Goal: Task Accomplishment & Management: Manage account settings

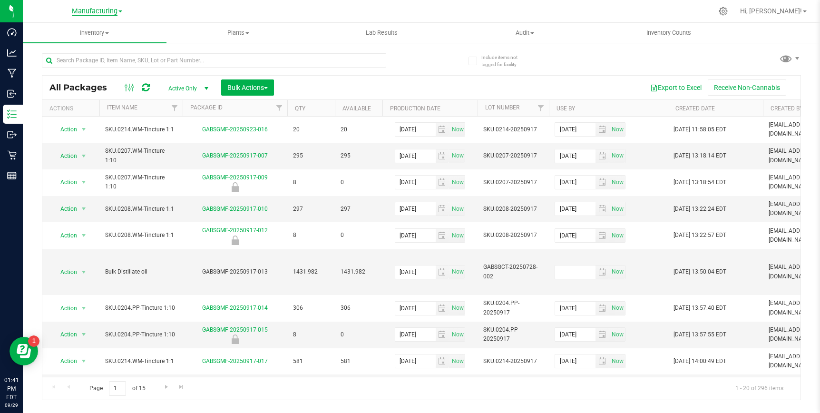
scroll to position [33, 0]
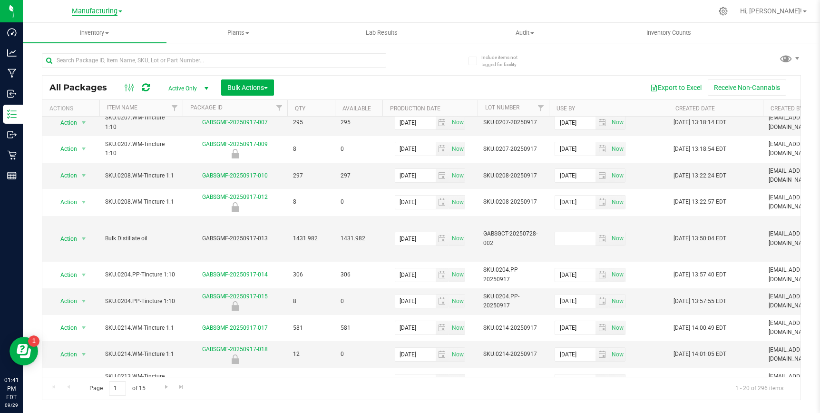
click at [103, 10] on span "Manufacturing" at bounding box center [95, 11] width 46 height 9
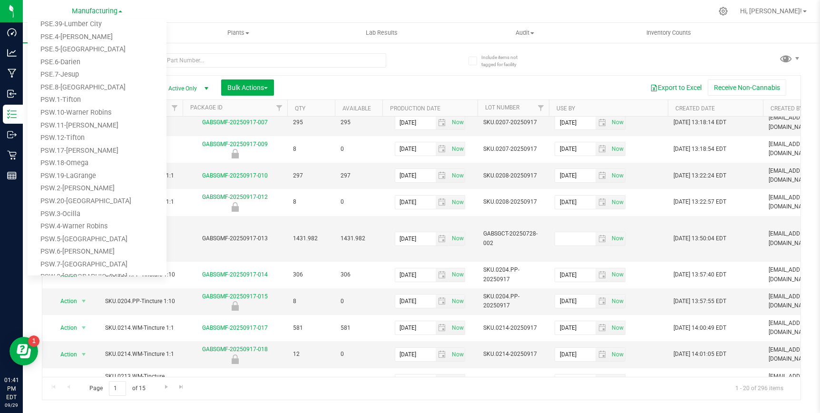
scroll to position [418, 0]
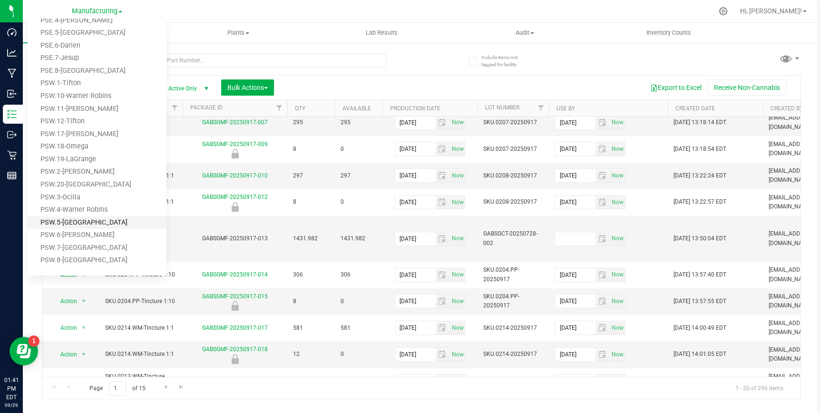
click at [67, 224] on link "PSW.5-[GEOGRAPHIC_DATA]" at bounding box center [97, 223] width 139 height 13
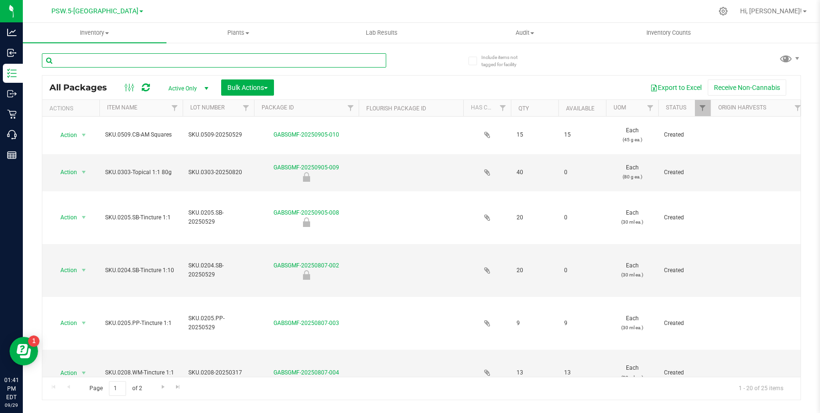
click at [98, 63] on input "text" at bounding box center [214, 60] width 345 height 14
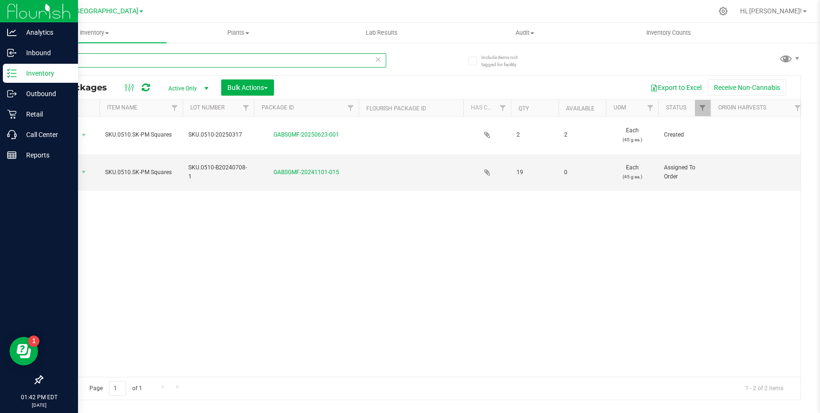
type input "0510"
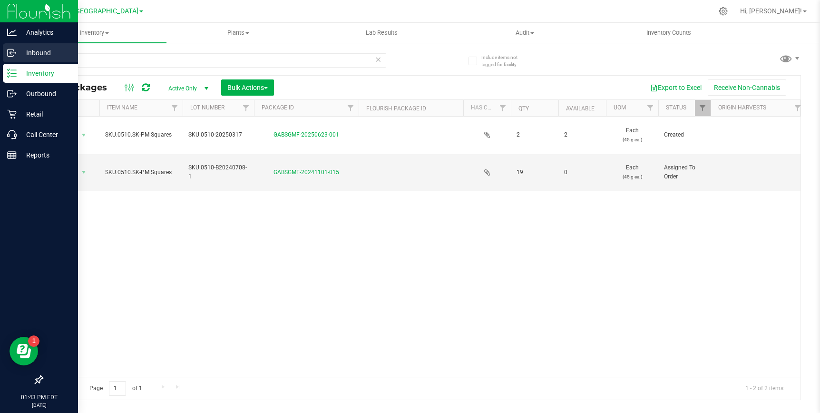
click at [40, 53] on p "Inbound" at bounding box center [45, 52] width 57 height 11
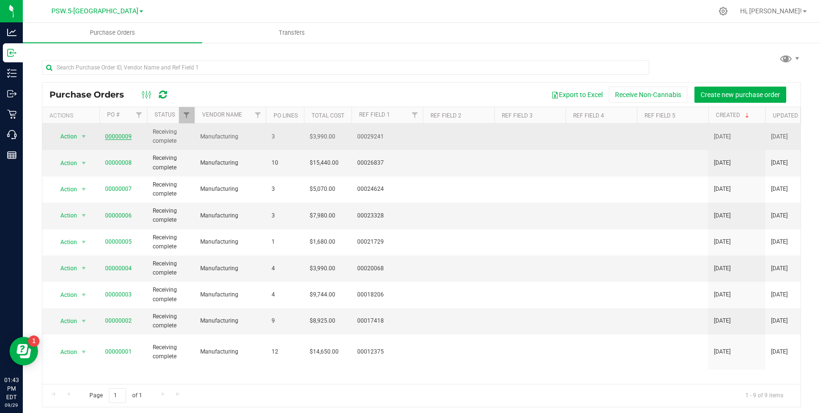
click at [122, 134] on link "00000009" at bounding box center [118, 136] width 27 height 7
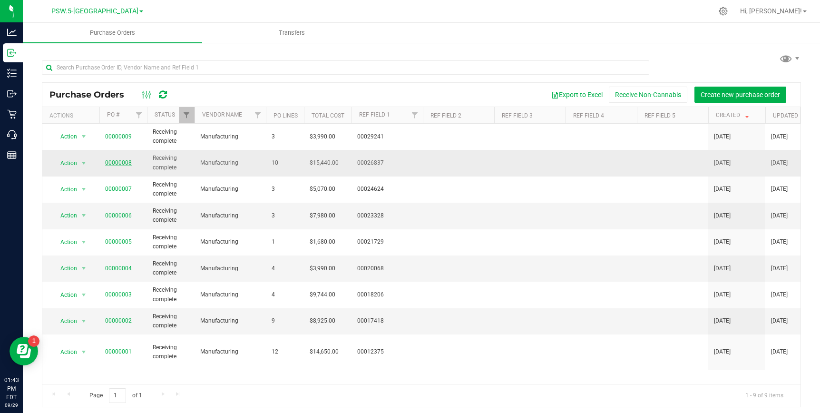
click at [116, 162] on link "00000008" at bounding box center [118, 162] width 27 height 7
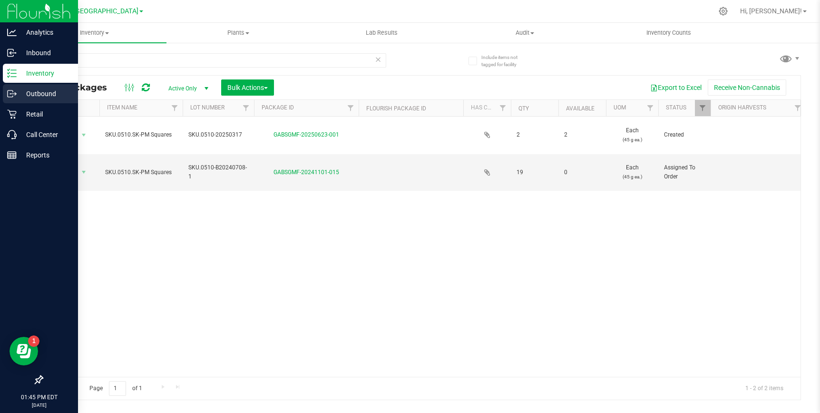
click at [45, 95] on p "Outbound" at bounding box center [45, 93] width 57 height 11
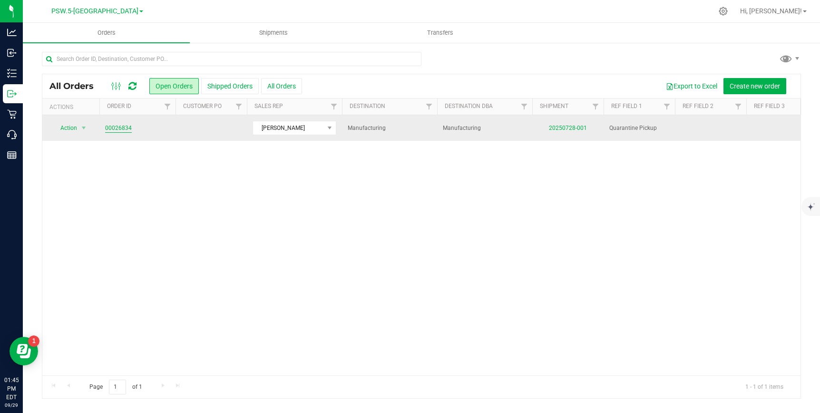
click at [122, 128] on link "00026834" at bounding box center [118, 128] width 27 height 9
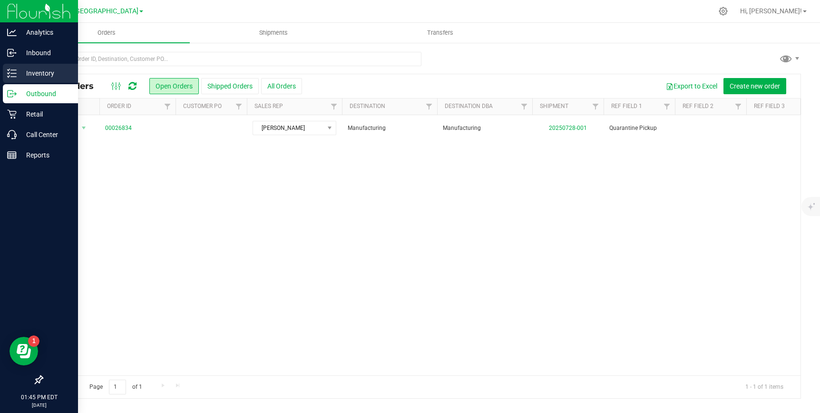
click at [35, 74] on p "Inventory" at bounding box center [45, 73] width 57 height 11
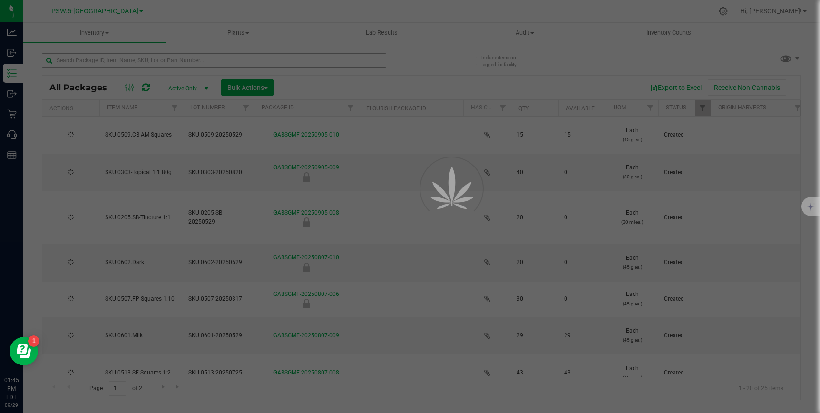
click at [109, 60] on div at bounding box center [410, 206] width 820 height 413
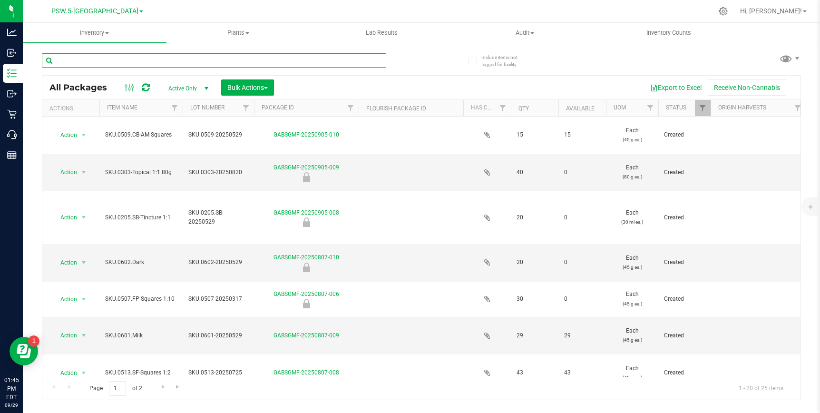
click at [109, 60] on input "text" at bounding box center [214, 60] width 345 height 14
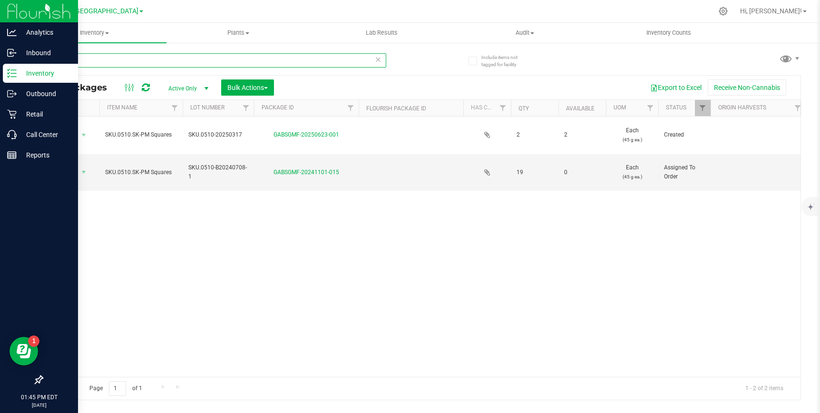
type input "0510"
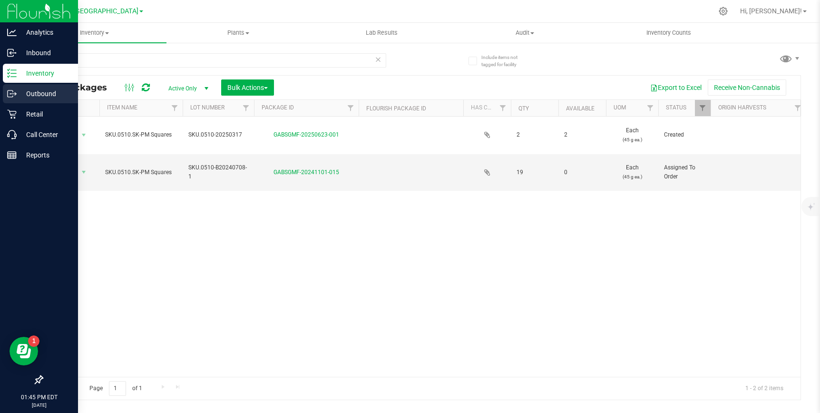
click at [39, 90] on p "Outbound" at bounding box center [45, 93] width 57 height 11
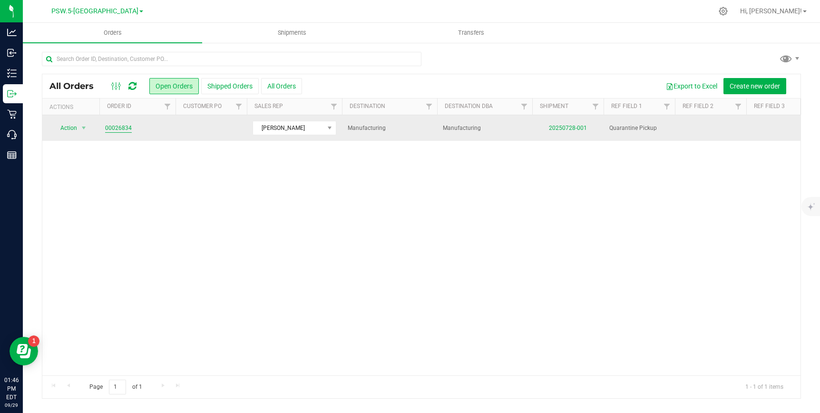
click at [120, 126] on link "00026834" at bounding box center [118, 128] width 27 height 9
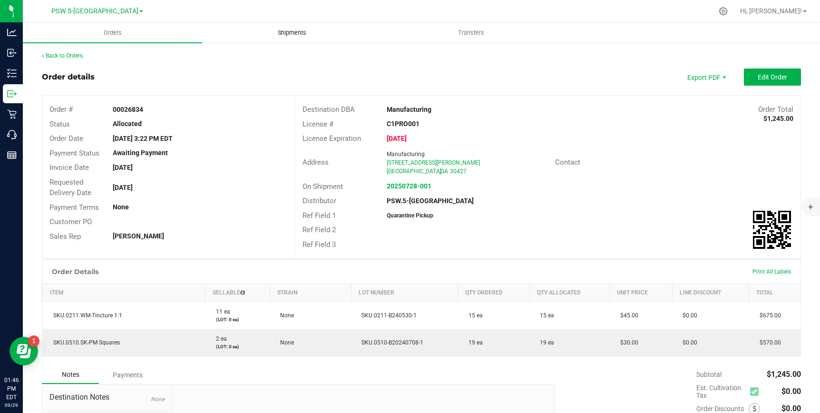
click at [293, 26] on uib-tab-heading "Shipments" at bounding box center [292, 32] width 178 height 19
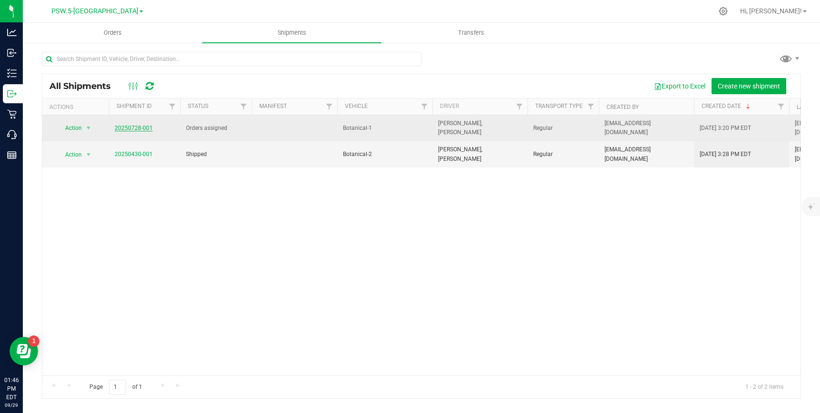
click at [131, 125] on link "20250728-001" at bounding box center [134, 128] width 38 height 7
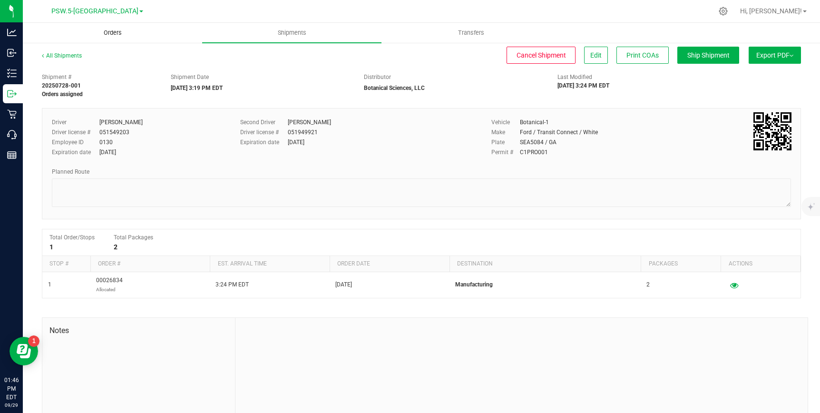
click at [109, 31] on span "Orders" at bounding box center [113, 33] width 44 height 9
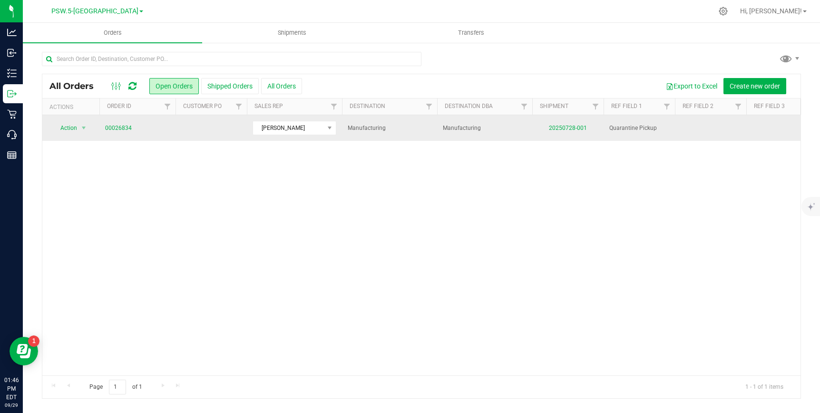
click at [119, 122] on td "00026834" at bounding box center [137, 128] width 76 height 26
click at [117, 126] on link "00026834" at bounding box center [118, 128] width 27 height 9
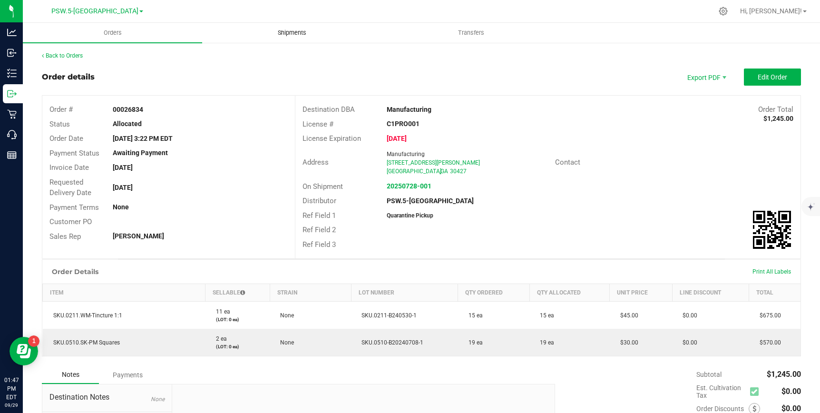
click at [294, 33] on span "Shipments" at bounding box center [292, 33] width 54 height 9
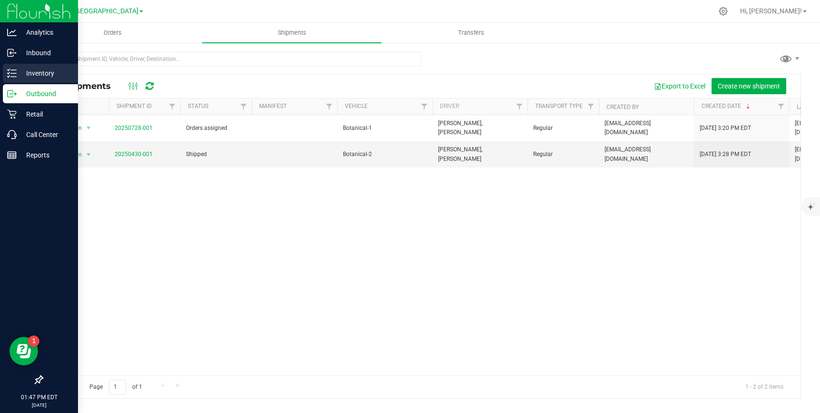
click at [39, 75] on p "Inventory" at bounding box center [45, 73] width 57 height 11
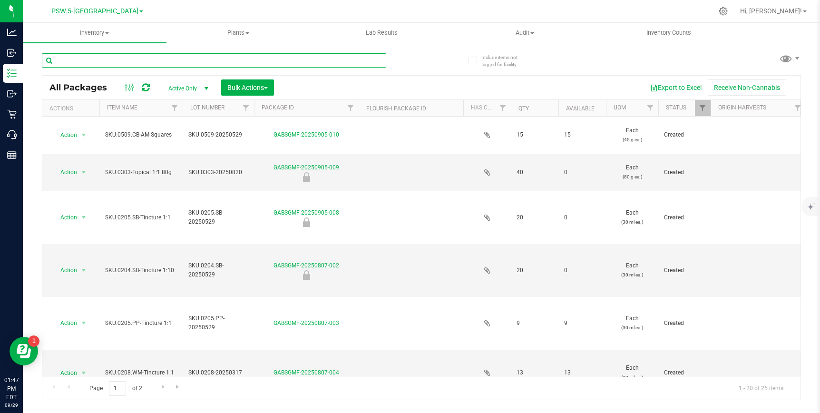
click at [110, 63] on input "text" at bounding box center [214, 60] width 345 height 14
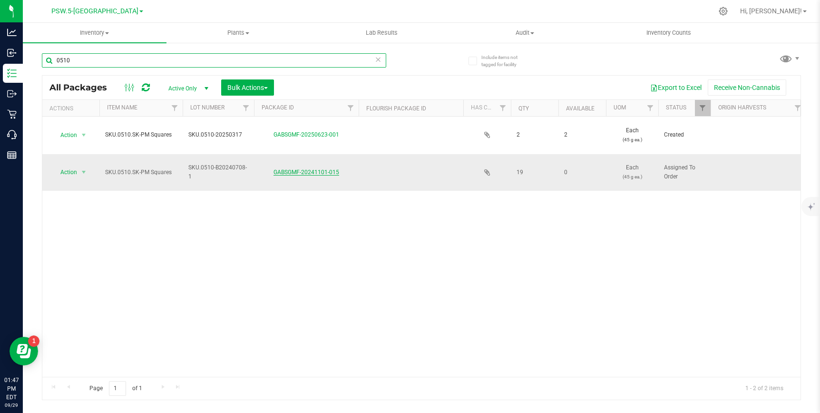
type input "0510"
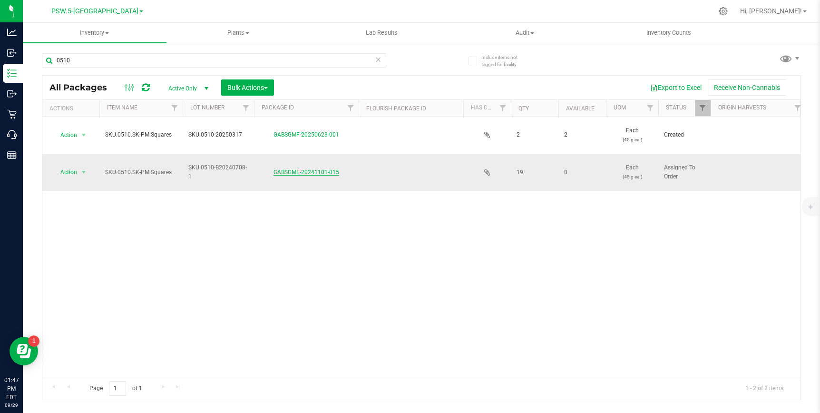
click at [318, 173] on link "GABSGMF-20241101-015" at bounding box center [307, 172] width 66 height 7
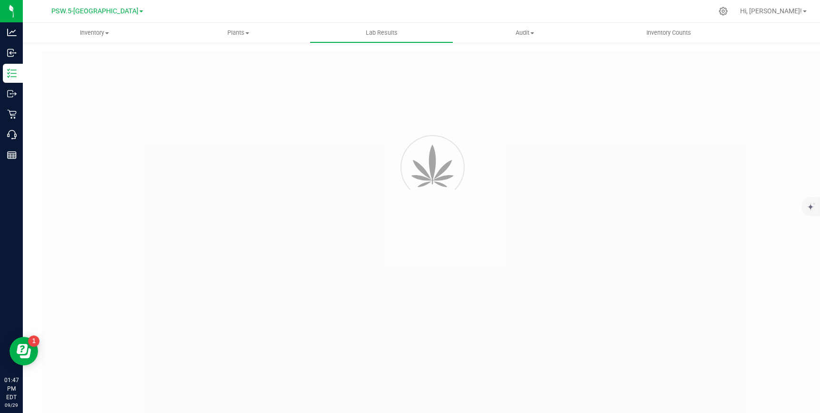
type input "GABSGMF-20240708-001"
type input "[PERSON_NAME]-070824-6357"
type input "GABSGMF-20240708-001"
type input "[DATE] 7:41 AM"
type input "[DATE]"
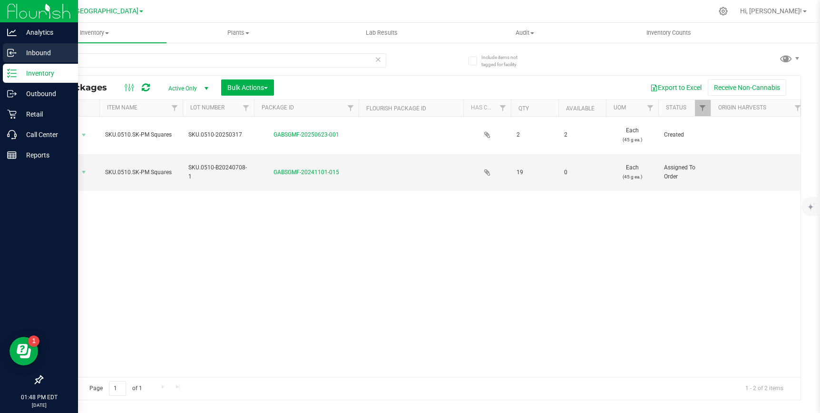
click at [35, 51] on p "Inbound" at bounding box center [45, 52] width 57 height 11
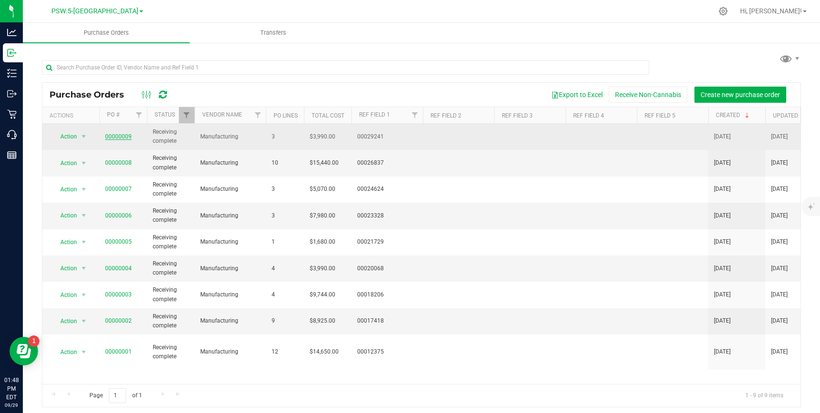
click at [117, 136] on link "00000009" at bounding box center [118, 136] width 27 height 7
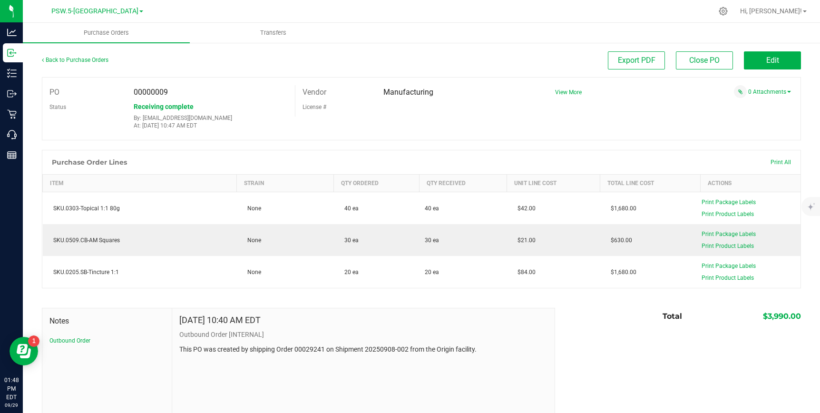
click at [296, 145] on div at bounding box center [422, 145] width 760 height 10
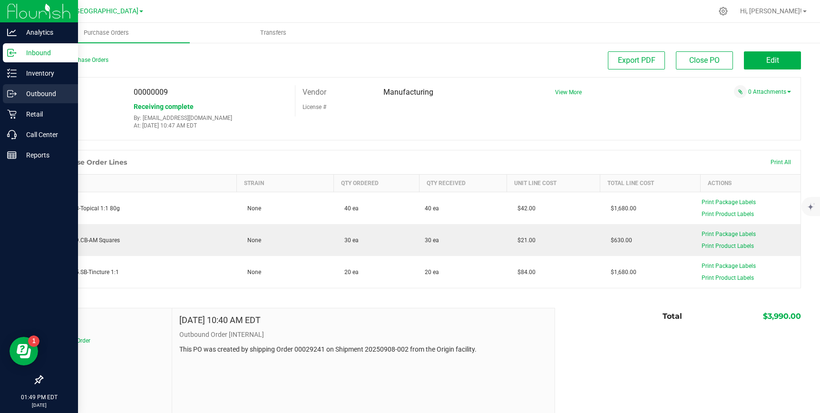
click at [37, 93] on p "Outbound" at bounding box center [45, 93] width 57 height 11
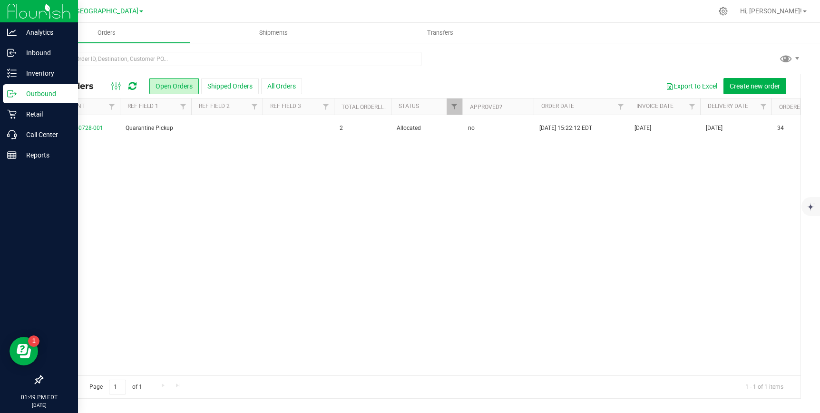
scroll to position [0, 496]
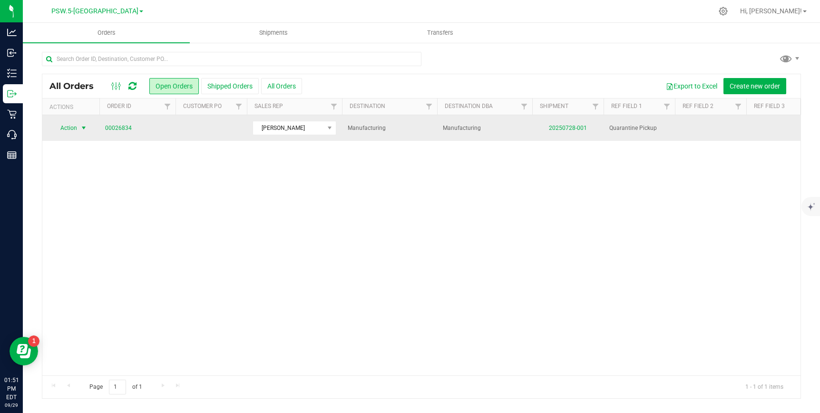
click at [81, 127] on span "select" at bounding box center [84, 128] width 8 height 8
click at [125, 128] on link "00026834" at bounding box center [118, 128] width 27 height 9
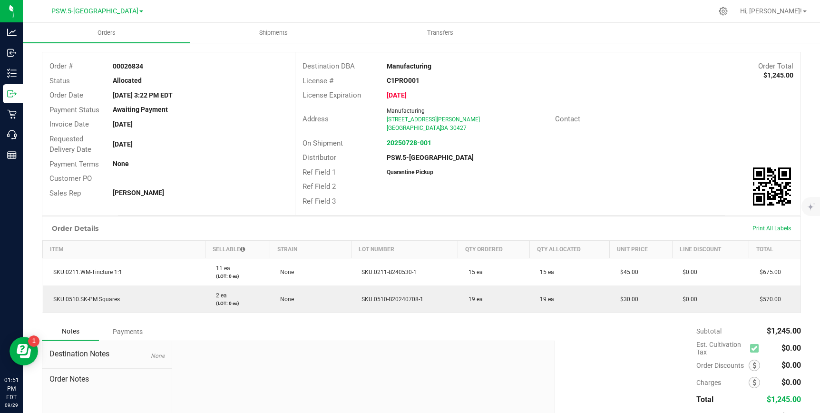
scroll to position [43, 0]
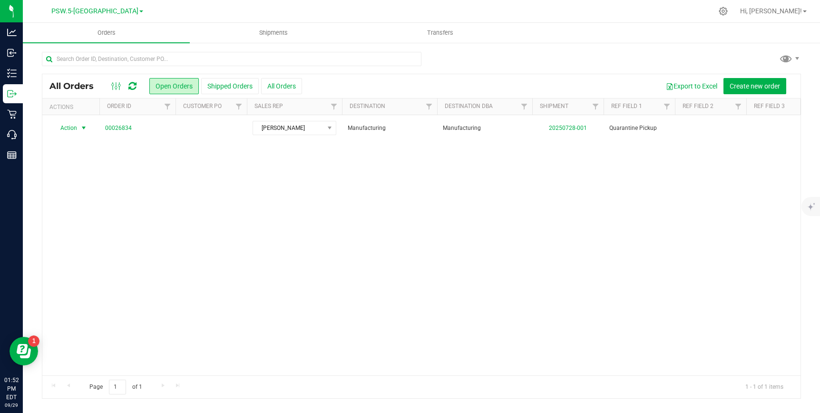
click at [81, 128] on span "select" at bounding box center [84, 128] width 8 height 8
click at [79, 145] on li "Cancel order" at bounding box center [87, 144] width 71 height 14
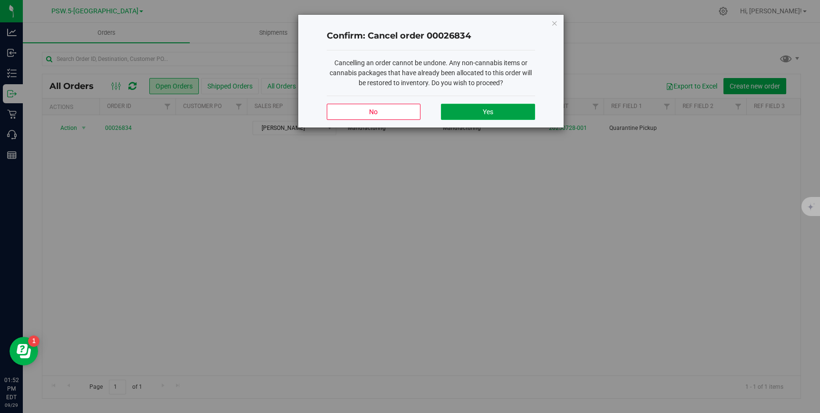
click at [491, 111] on span "Yes" at bounding box center [488, 112] width 10 height 8
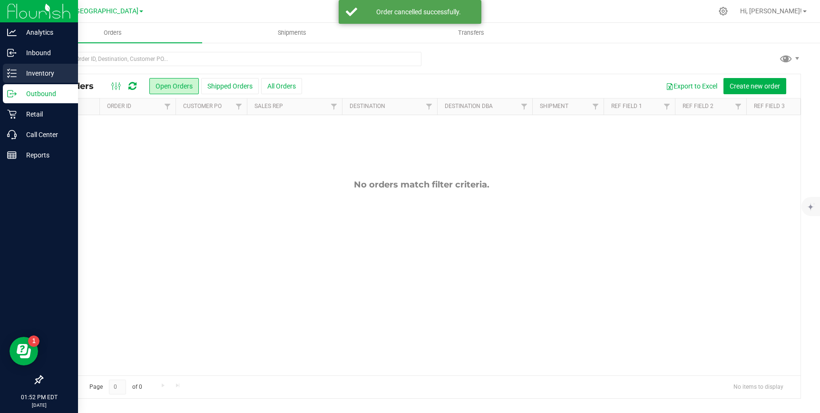
click at [31, 73] on p "Inventory" at bounding box center [45, 73] width 57 height 11
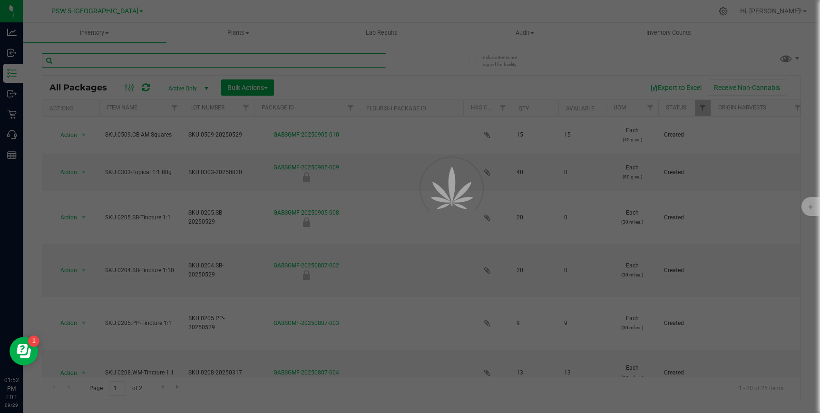
click at [110, 59] on input "text" at bounding box center [214, 60] width 345 height 14
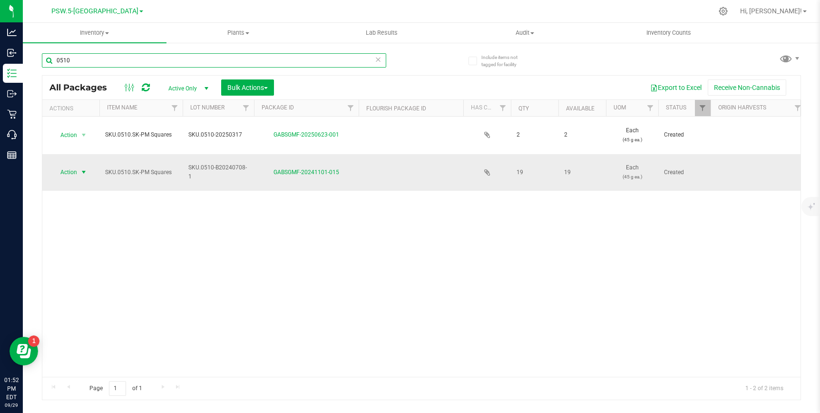
type input "0510"
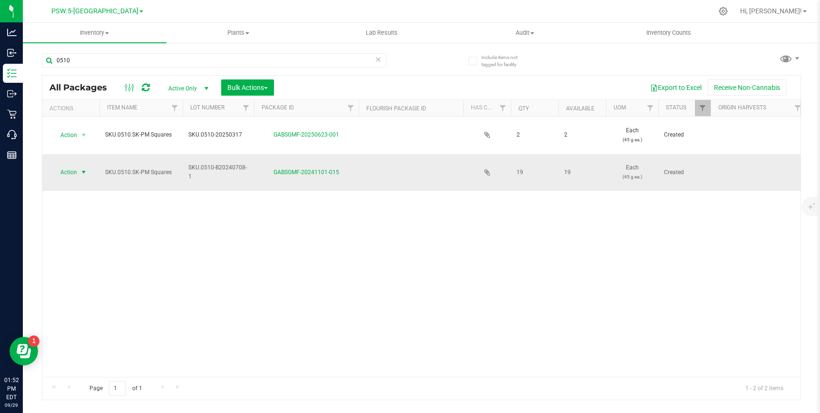
click at [82, 169] on span "select" at bounding box center [84, 172] width 8 height 8
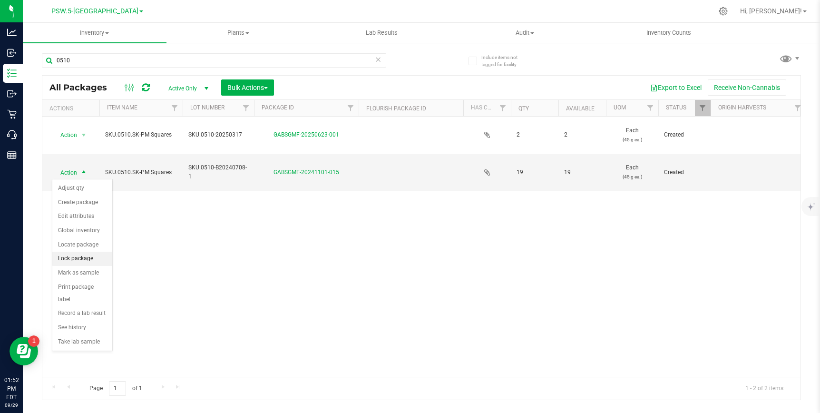
click at [74, 257] on li "Lock package" at bounding box center [82, 259] width 60 height 14
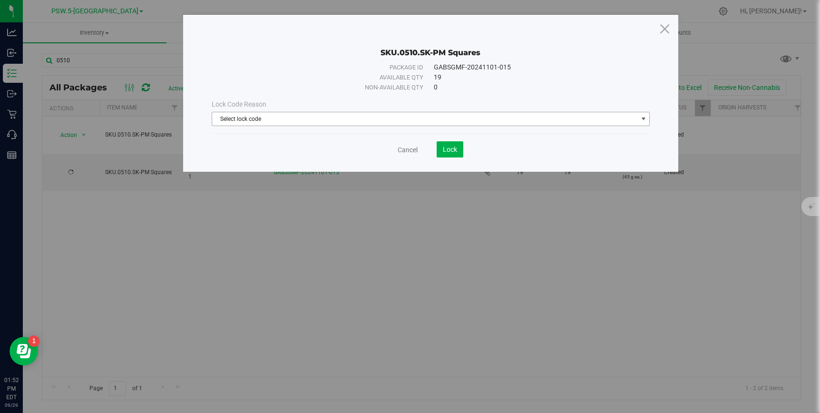
click at [333, 121] on span "Select lock code" at bounding box center [424, 118] width 425 height 13
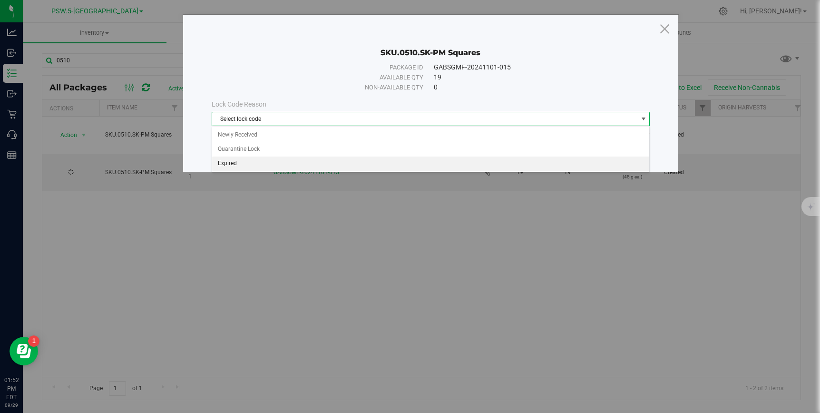
click at [279, 160] on li "Expired" at bounding box center [430, 164] width 437 height 14
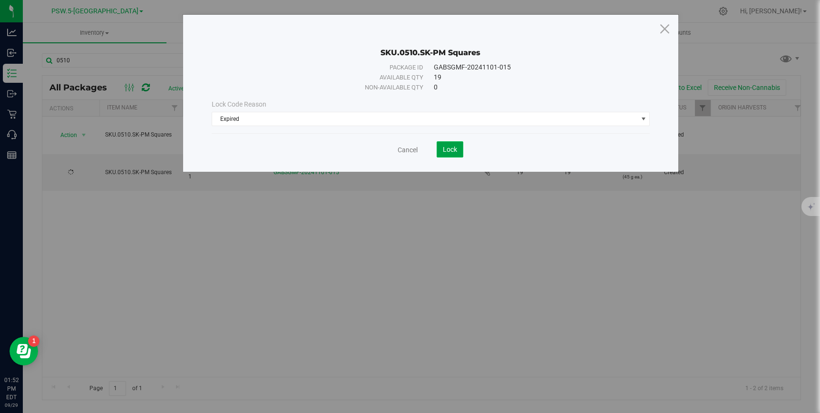
click at [446, 150] on span "Lock" at bounding box center [450, 150] width 14 height 8
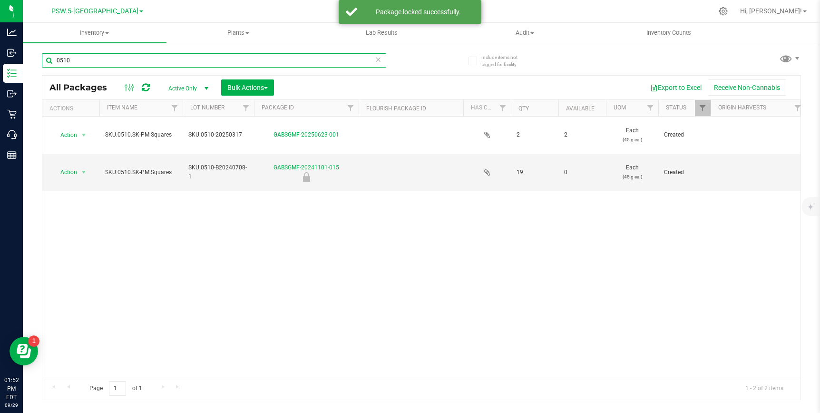
click at [97, 62] on input "0510" at bounding box center [214, 60] width 345 height 14
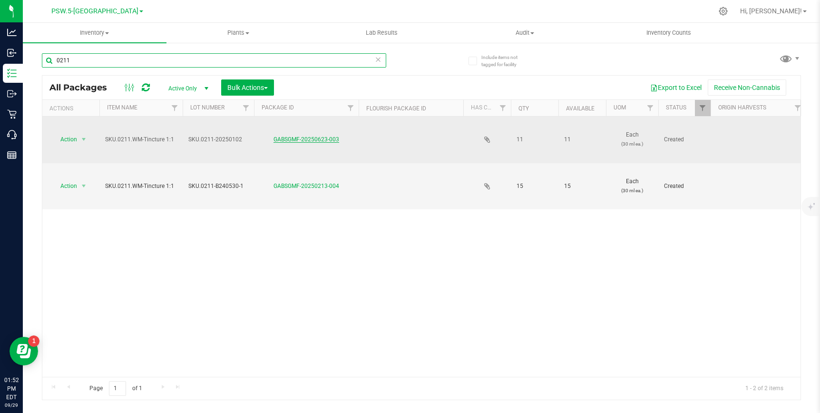
type input "0211"
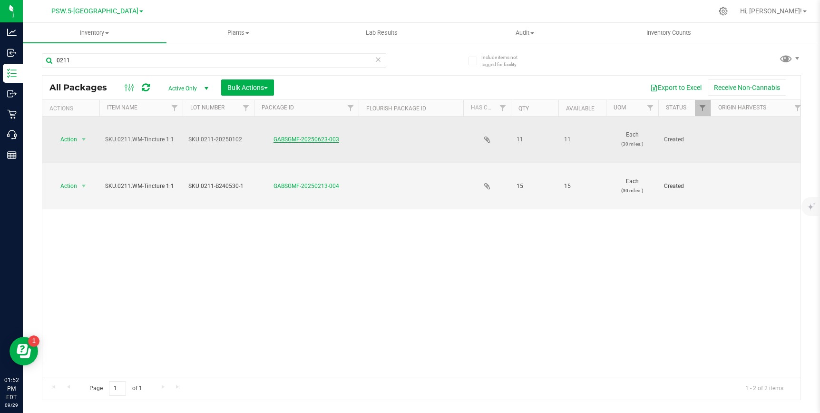
click at [313, 139] on link "GABSGMF-20250623-003" at bounding box center [307, 139] width 66 height 7
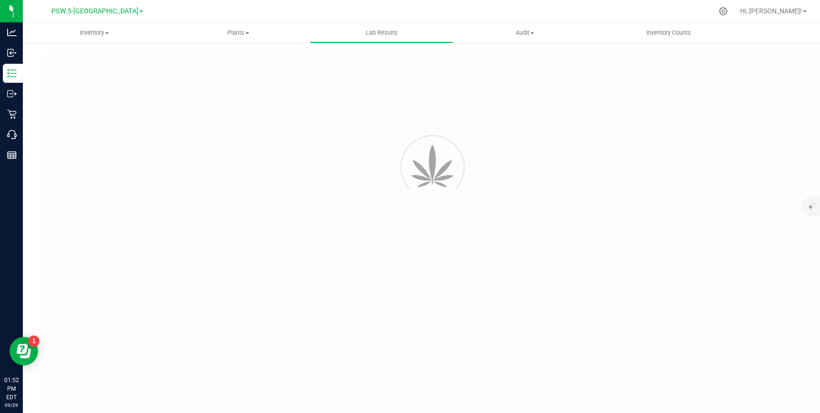
type input "GABSGMF-20250102-024"
type input "[PERSON_NAME]-010625-7410"
type input "GABSGMF-20250102-024"
type input "[DATE] 8:27 AM"
type input "[DATE]"
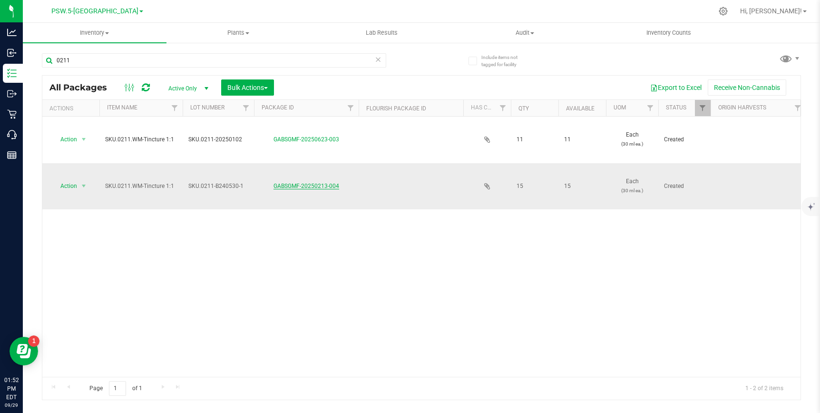
click at [299, 186] on link "GABSGMF-20250213-004" at bounding box center [307, 186] width 66 height 7
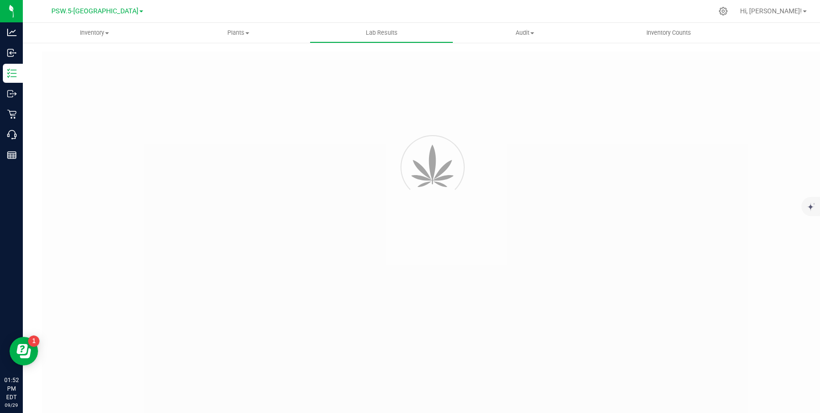
type input "GABSGMF-20240708-004"
type input "[PERSON_NAME]-070824-6355"
type input "GABSGMF-20240708-004"
type input "[DATE] 7:40 AM"
type input "[DATE]"
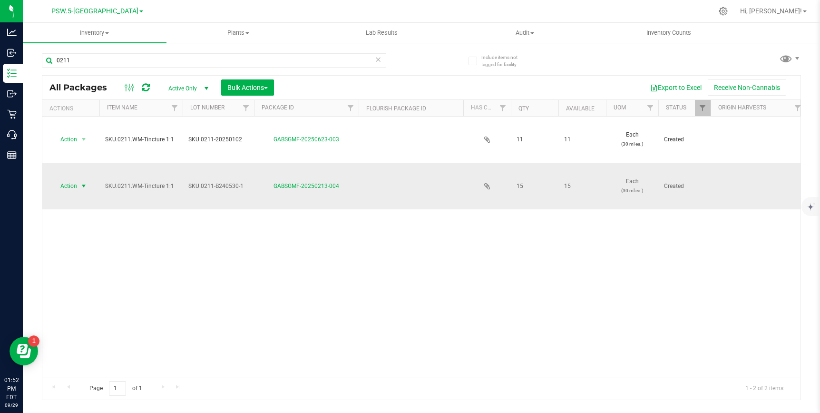
click at [81, 184] on span "select" at bounding box center [84, 186] width 8 height 8
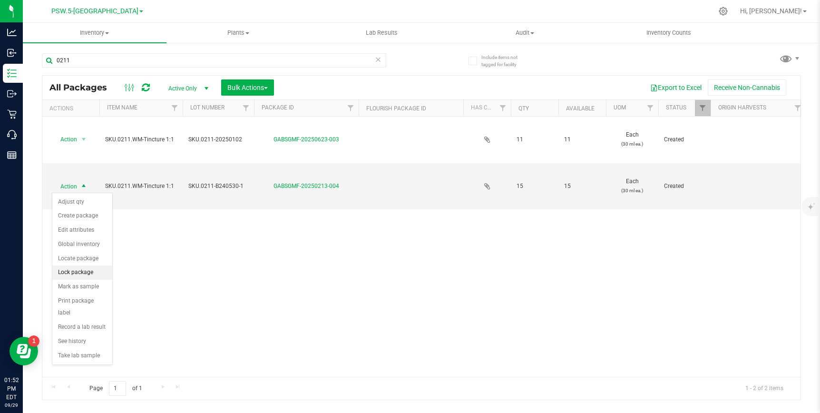
click at [69, 273] on li "Lock package" at bounding box center [82, 273] width 60 height 14
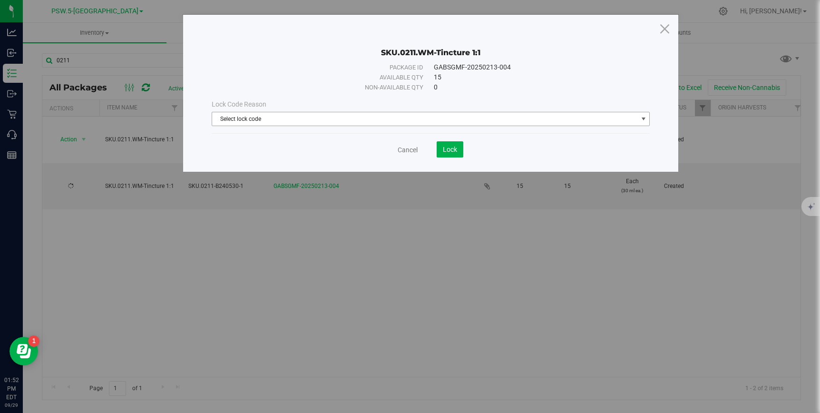
click at [358, 124] on span "Select lock code" at bounding box center [424, 118] width 425 height 13
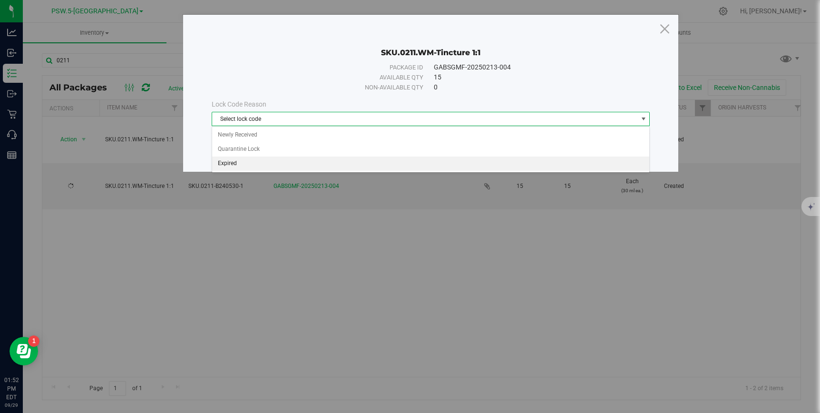
click at [325, 166] on li "Expired" at bounding box center [430, 164] width 437 height 14
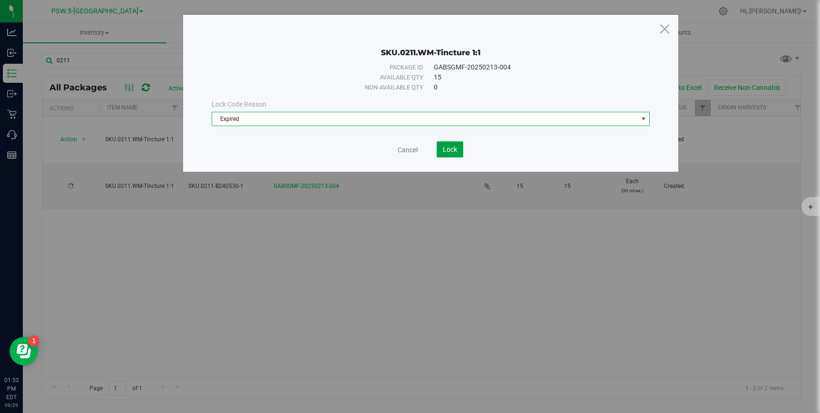
click at [451, 147] on span "Lock" at bounding box center [450, 150] width 14 height 8
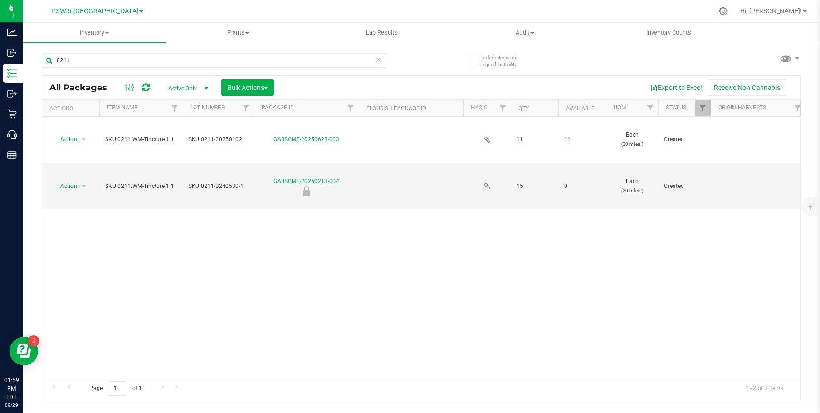
click at [210, 286] on div "Action Action Adjust qty Create package Edit attributes Global inventory Locate…" at bounding box center [421, 247] width 759 height 260
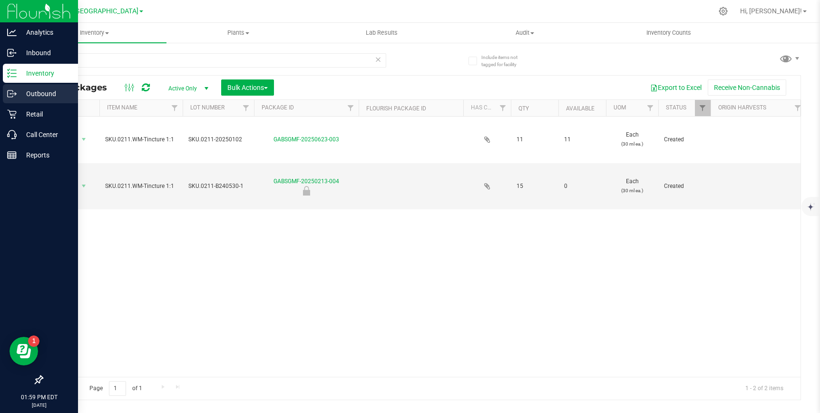
click at [9, 96] on icon at bounding box center [12, 94] width 10 height 10
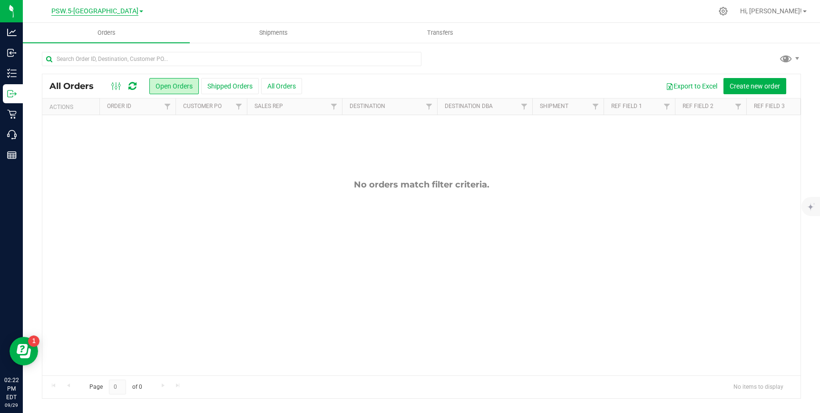
click at [100, 11] on span "PSW.5-[GEOGRAPHIC_DATA]" at bounding box center [94, 11] width 87 height 9
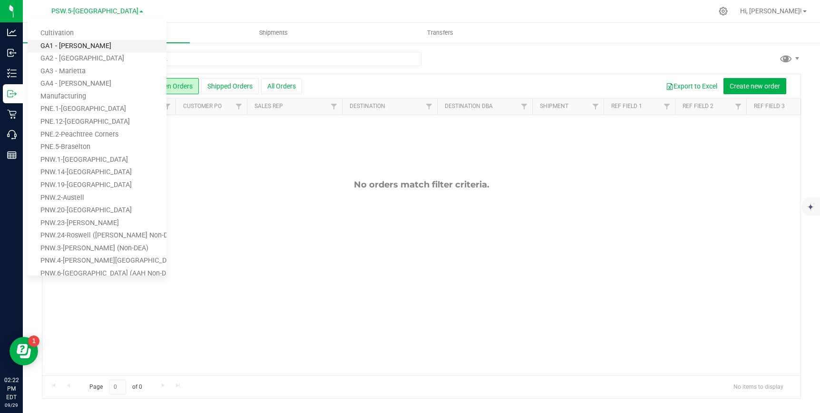
click at [78, 44] on link "GA1 - [PERSON_NAME]" at bounding box center [97, 46] width 139 height 13
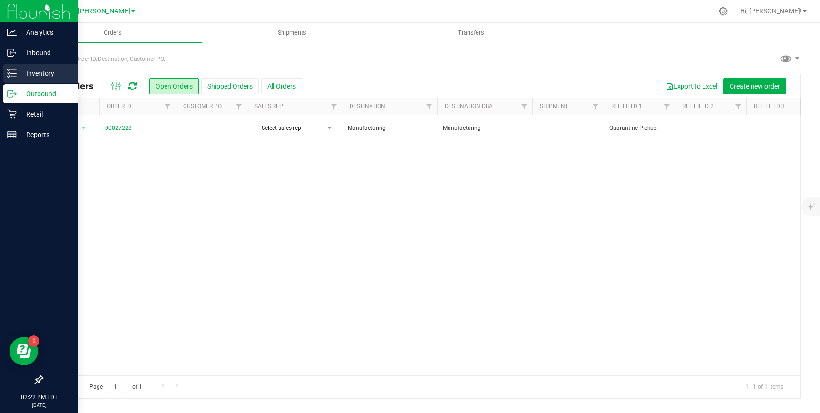
click at [34, 71] on p "Inventory" at bounding box center [45, 73] width 57 height 11
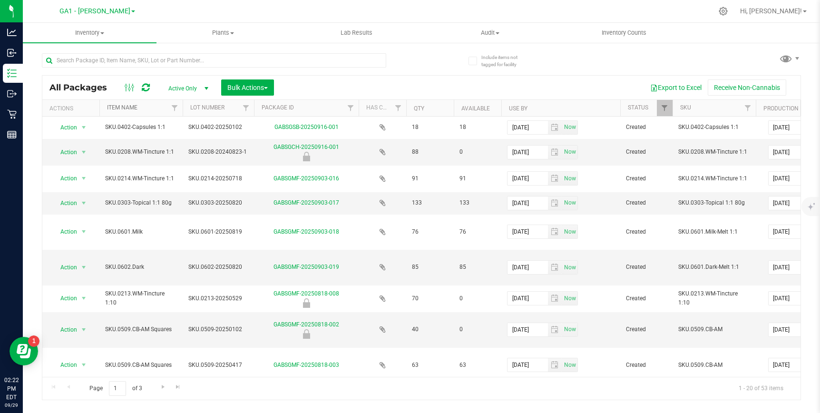
click at [130, 104] on link "Item Name" at bounding box center [122, 107] width 30 height 7
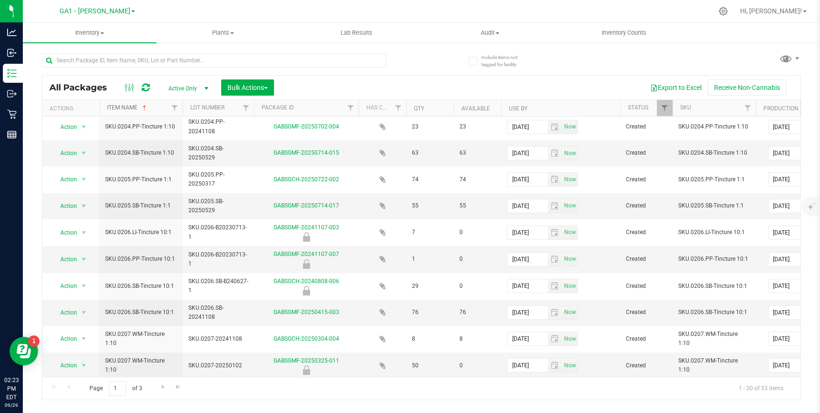
scroll to position [269, 0]
click at [163, 385] on span "Go to the next page" at bounding box center [163, 387] width 8 height 8
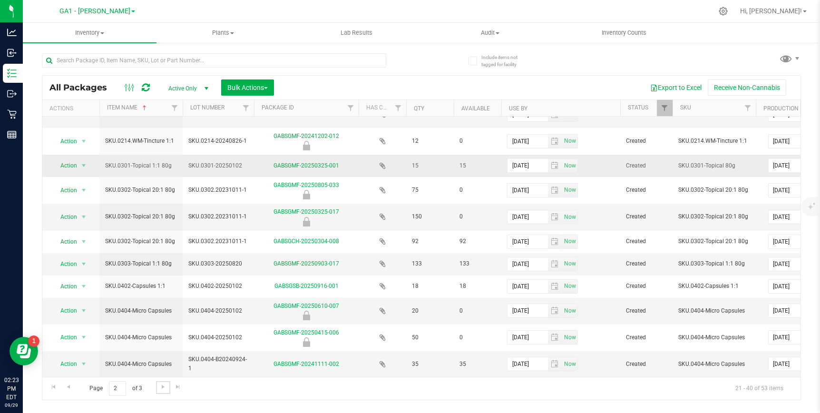
scroll to position [254, 0]
click at [161, 388] on span "Go to the next page" at bounding box center [163, 387] width 8 height 8
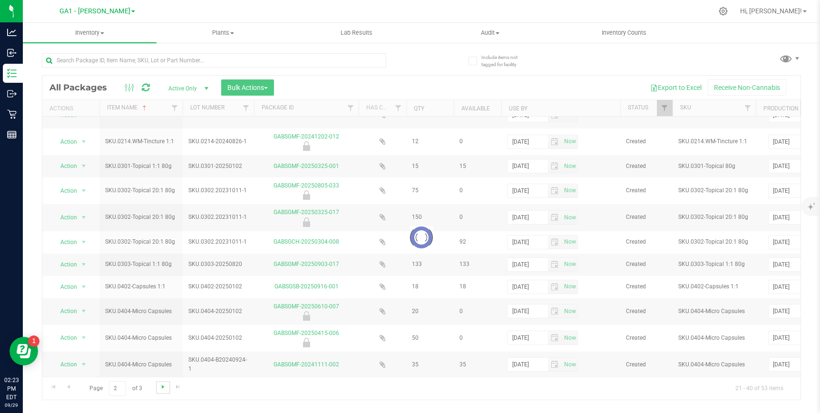
scroll to position [0, 0]
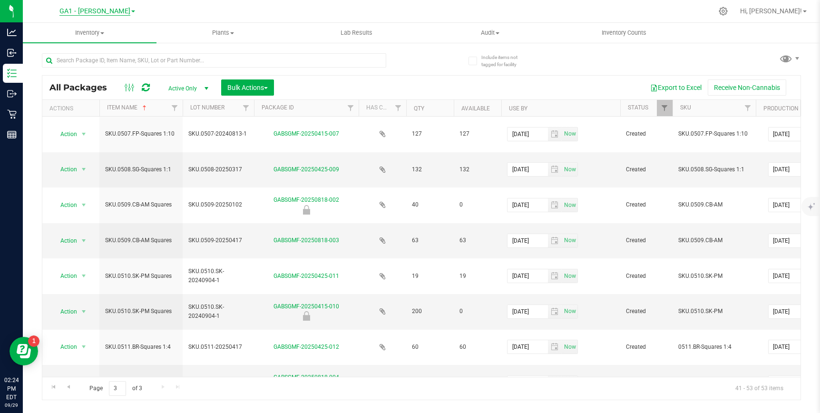
click at [101, 13] on span "GA1 - [PERSON_NAME]" at bounding box center [94, 11] width 71 height 9
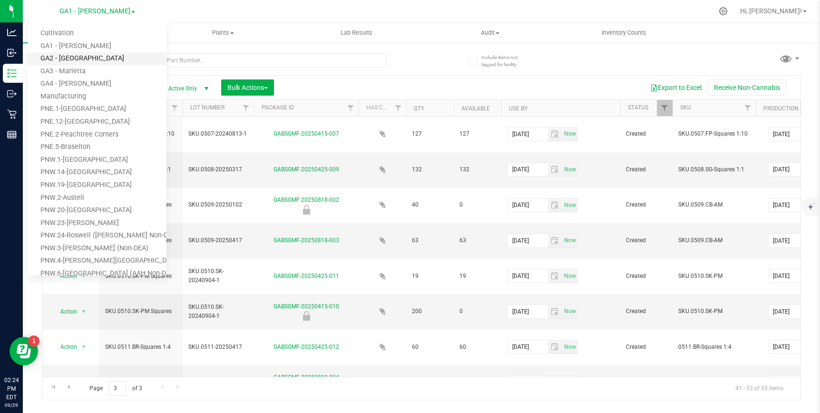
click at [83, 55] on link "GA2 - [GEOGRAPHIC_DATA]" at bounding box center [97, 58] width 139 height 13
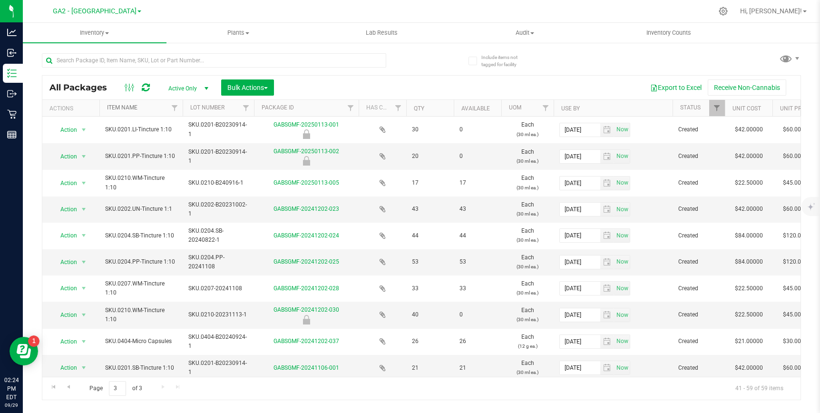
click at [123, 109] on link "Item Name" at bounding box center [122, 107] width 30 height 7
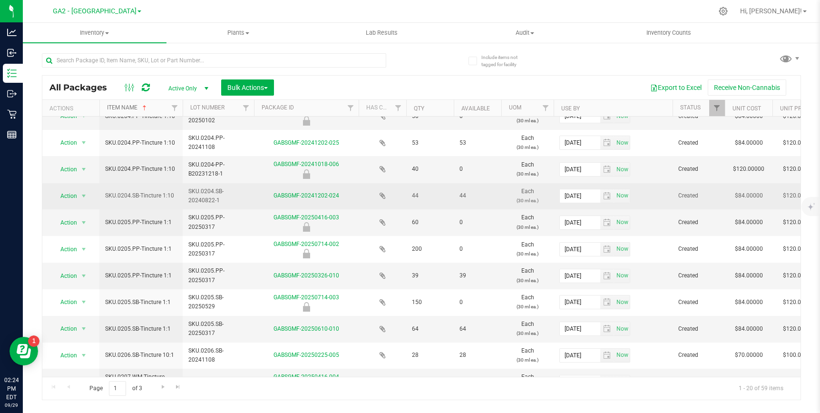
scroll to position [271, 0]
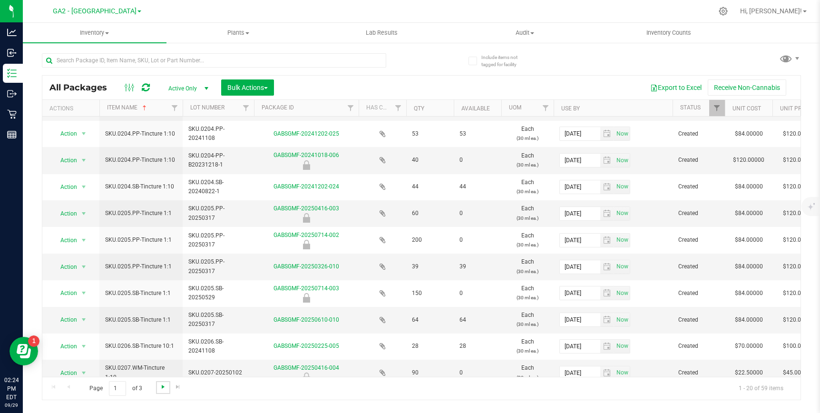
click at [161, 390] on span "Go to the next page" at bounding box center [163, 387] width 8 height 8
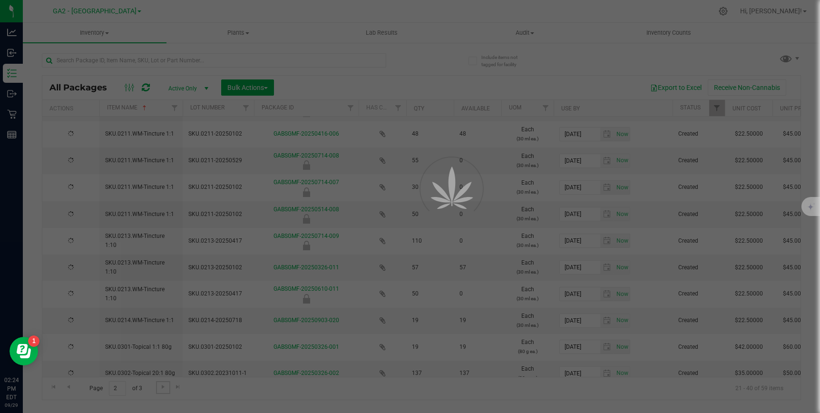
scroll to position [0, 0]
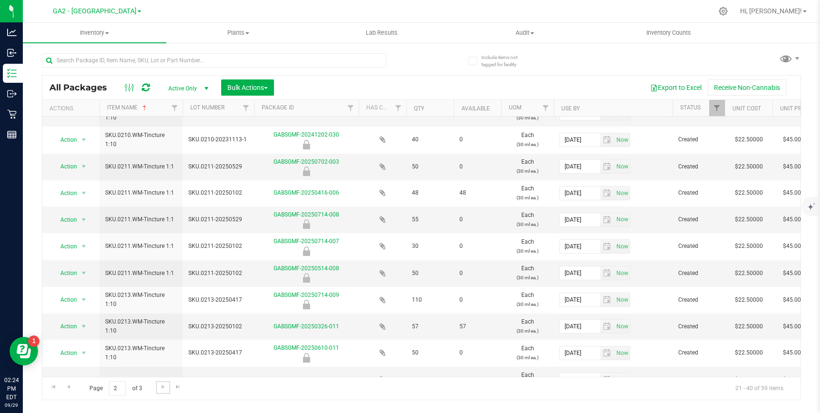
scroll to position [211, 0]
click at [70, 386] on span "Go to the previous page" at bounding box center [69, 387] width 8 height 8
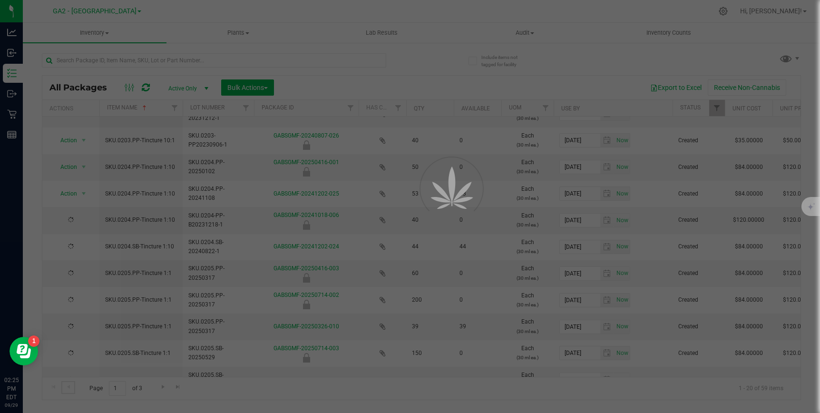
scroll to position [0, 0]
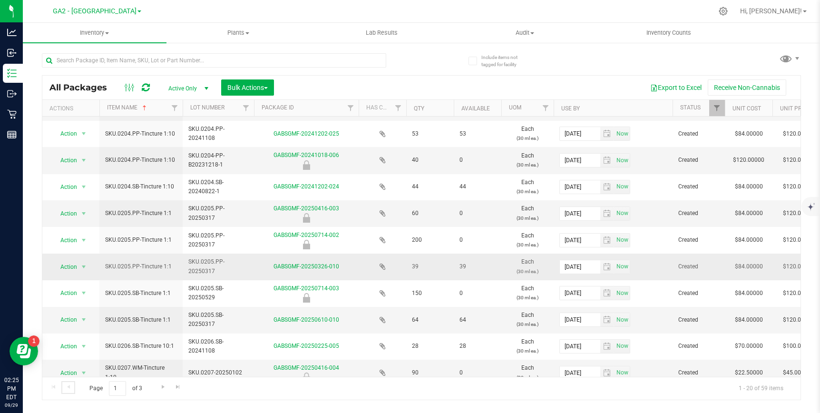
scroll to position [270, 0]
click at [161, 387] on span "Go to the next page" at bounding box center [163, 387] width 8 height 8
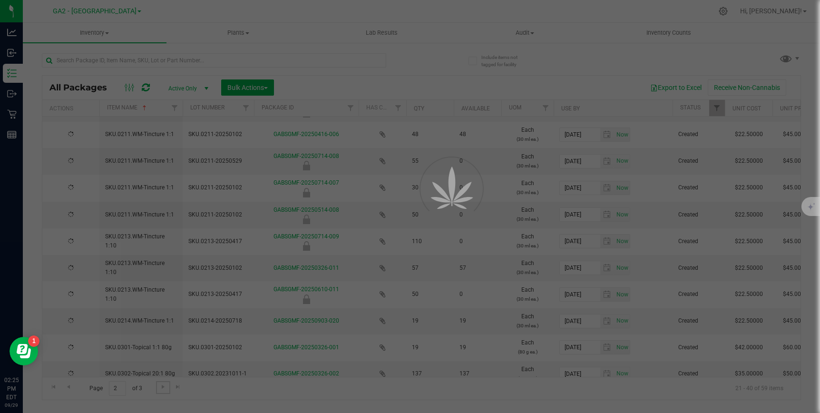
scroll to position [0, 0]
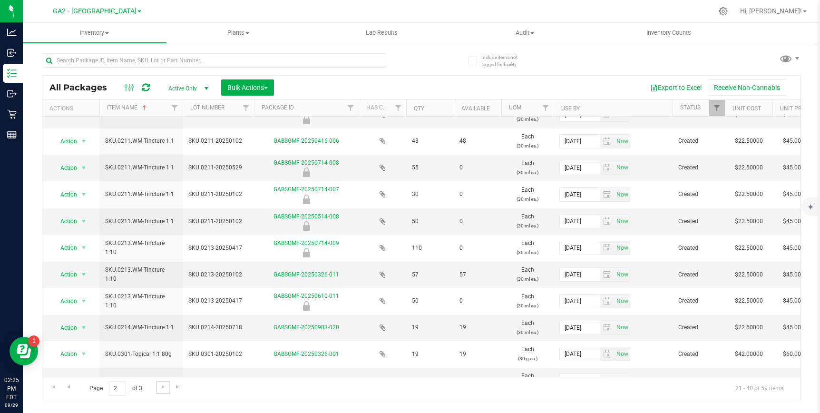
scroll to position [271, 0]
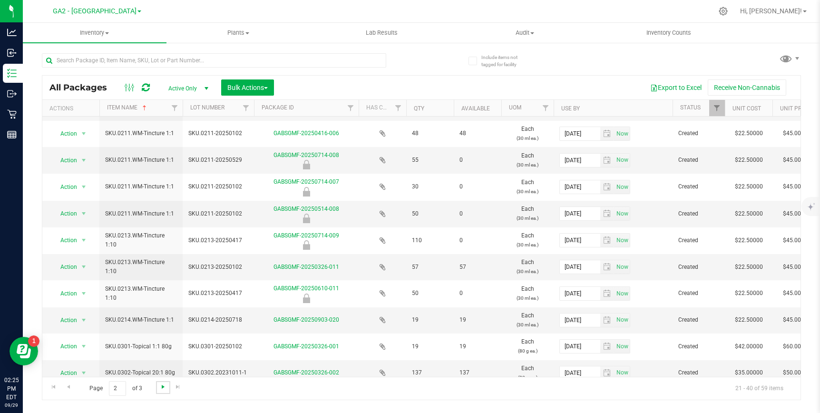
click at [163, 388] on span "Go to the next page" at bounding box center [163, 387] width 8 height 8
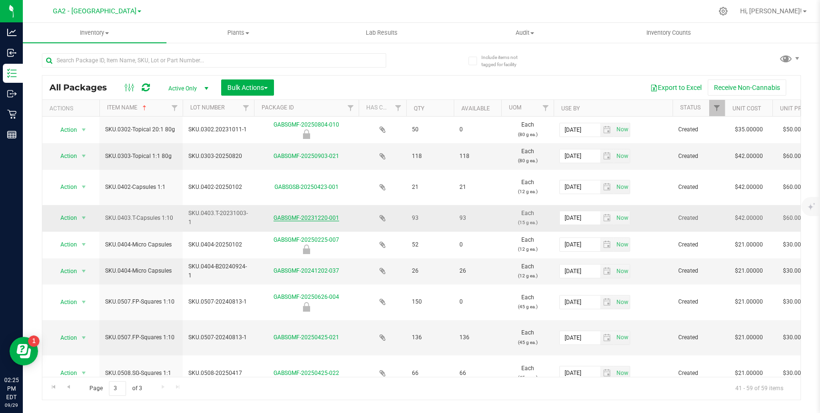
click at [315, 215] on link "GABSGMF-20231220-001" at bounding box center [307, 218] width 66 height 7
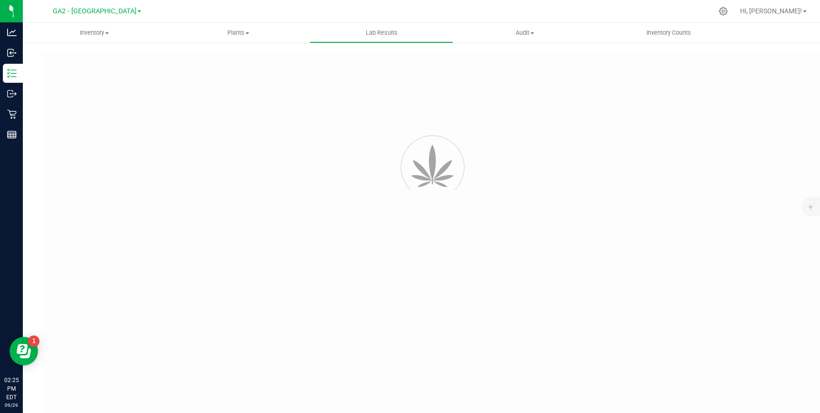
type input "GABSGMF-20231005-001"
type input "[PERSON_NAME]-101824-6916"
type input "GABSGMF-20231005-001"
type input "[DATE] 9:25 AM"
type input "[DATE]"
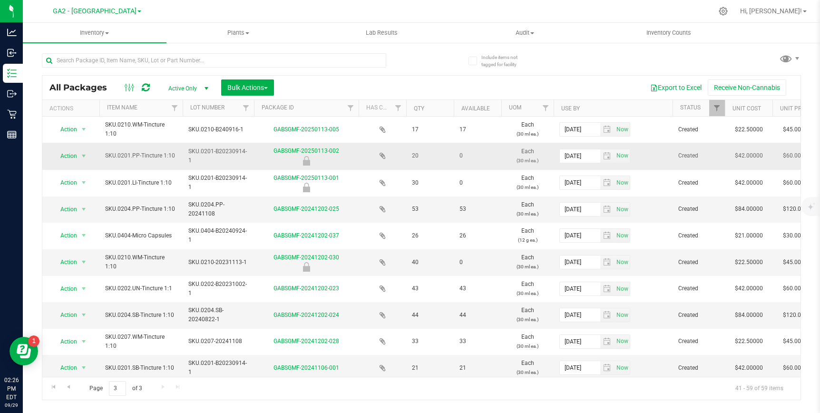
scroll to position [3, 0]
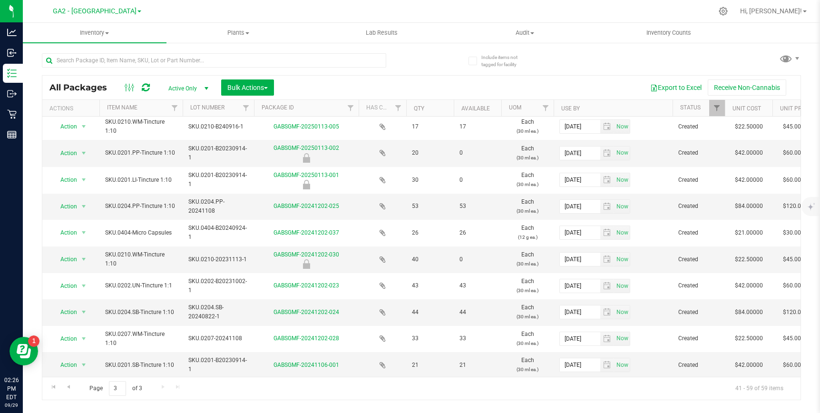
click at [145, 107] on th "Item Name" at bounding box center [140, 108] width 83 height 17
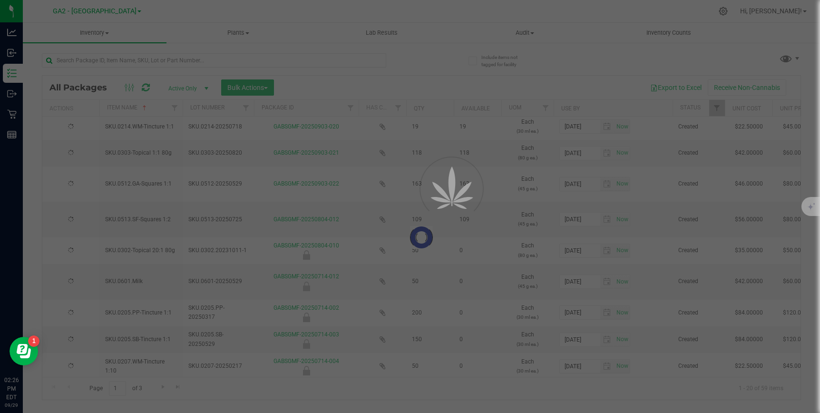
scroll to position [0, 0]
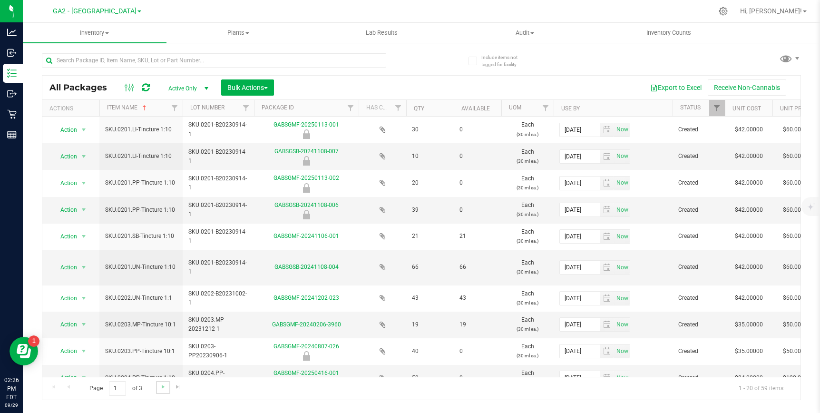
click at [165, 392] on link "Go to the next page" at bounding box center [163, 387] width 14 height 13
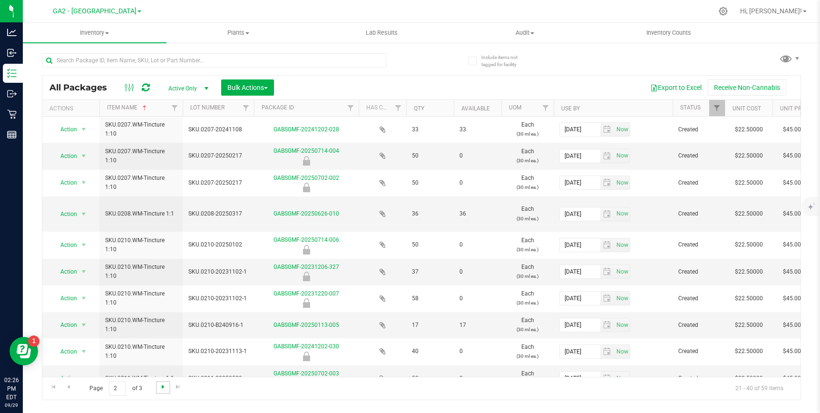
click at [162, 387] on span "Go to the next page" at bounding box center [163, 387] width 8 height 8
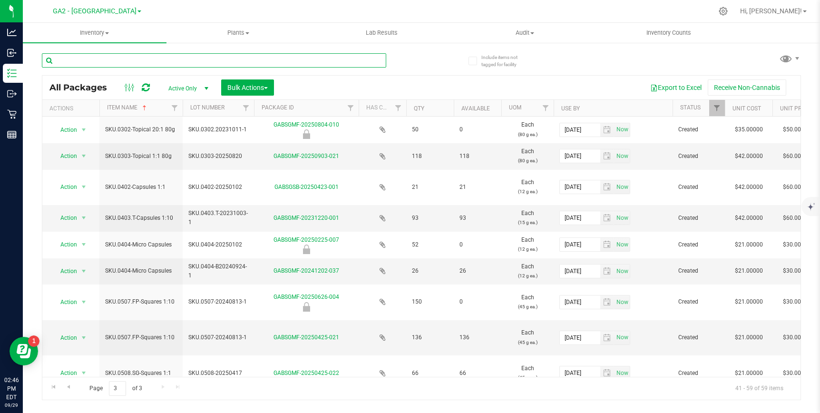
click at [119, 66] on input "text" at bounding box center [214, 60] width 345 height 14
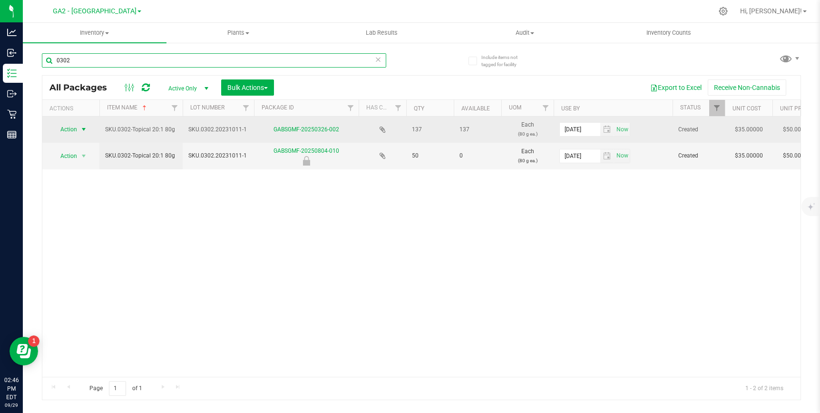
type input "0302"
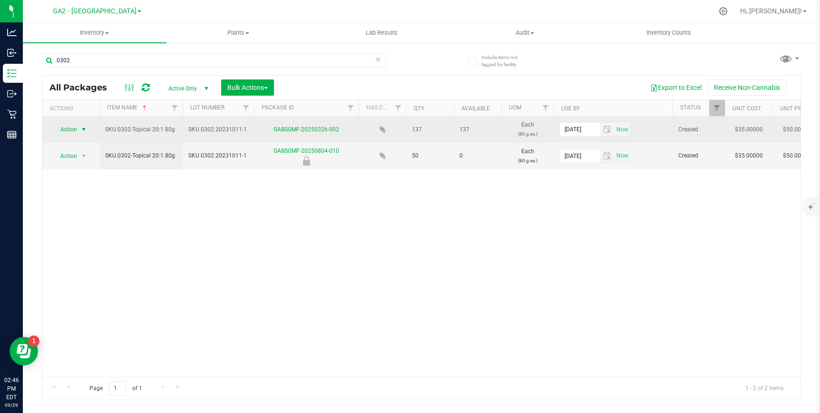
click at [82, 129] on span "select" at bounding box center [84, 130] width 8 height 8
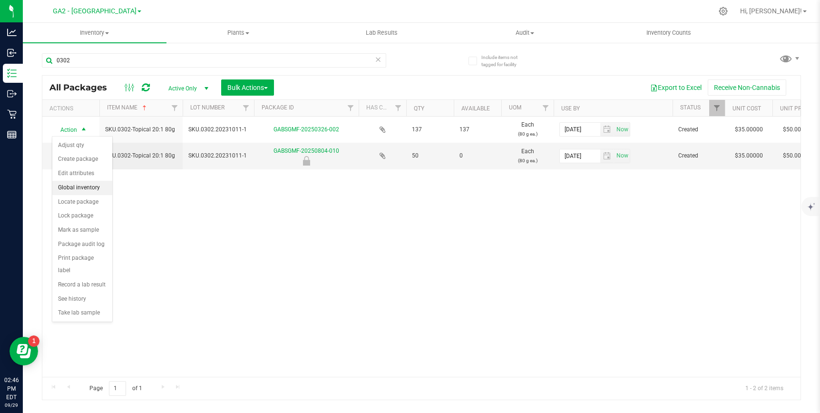
click at [79, 188] on li "Global inventory" at bounding box center [82, 188] width 60 height 14
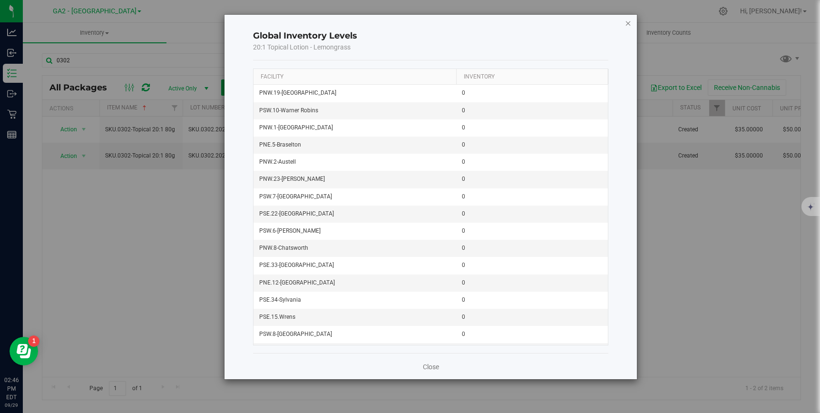
click at [627, 28] on icon "button" at bounding box center [628, 22] width 7 height 11
